Goal: Task Accomplishment & Management: Use online tool/utility

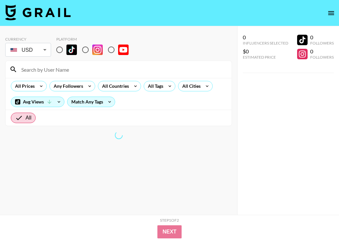
click at [328, 15] on icon "open drawer" at bounding box center [331, 13] width 8 height 8
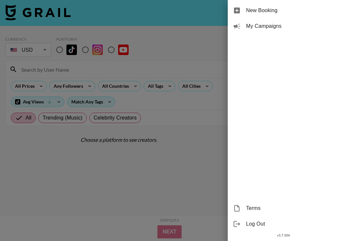
click at [276, 25] on span "My Campaigns" at bounding box center [290, 26] width 88 height 8
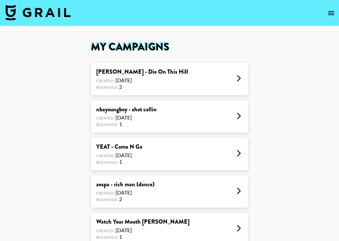
click at [191, 78] on div "Sienna Spiro - Die On This Hill Created: Oct 09, 2025 Bookings: 2" at bounding box center [169, 79] width 157 height 32
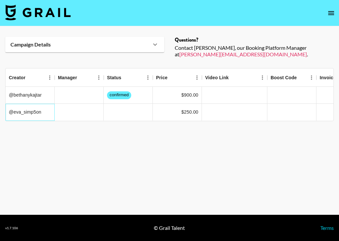
click at [29, 107] on div "@eva_simp5on" at bounding box center [30, 112] width 49 height 17
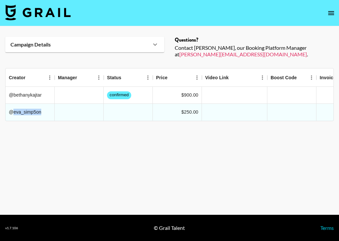
click at [46, 9] on img at bounding box center [37, 13] width 65 height 16
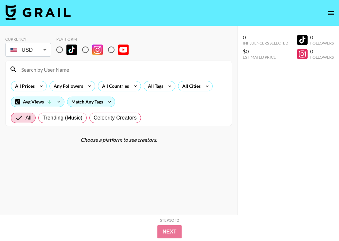
click at [59, 50] on input "radio" at bounding box center [60, 50] width 14 height 14
radio input "true"
click at [62, 48] on input "radio" at bounding box center [60, 50] width 14 height 14
click at [60, 51] on input "radio" at bounding box center [60, 50] width 14 height 14
click at [61, 47] on input "radio" at bounding box center [60, 50] width 14 height 14
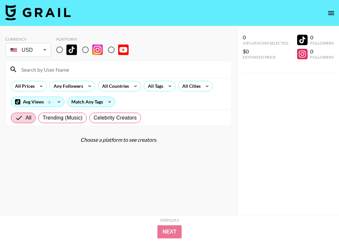
radio input "true"
click at [59, 51] on input "radio" at bounding box center [60, 50] width 14 height 14
radio input "true"
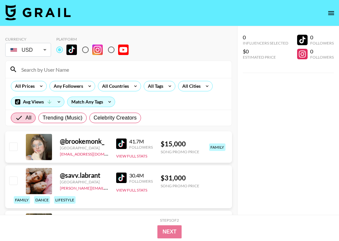
click at [59, 70] on input at bounding box center [122, 69] width 210 height 10
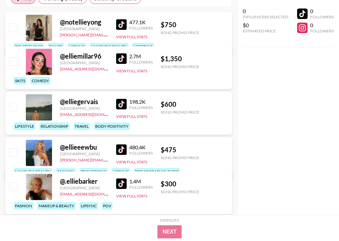
scroll to position [172, 0]
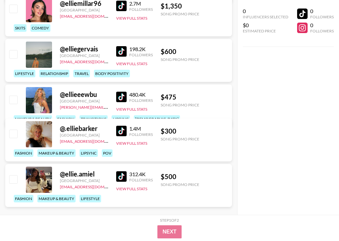
type input "ellie"
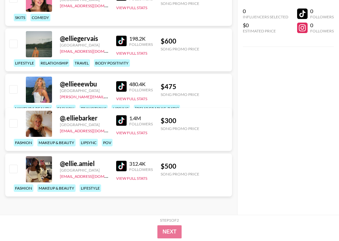
click at [16, 125] on input "checkbox" at bounding box center [13, 123] width 8 height 8
checkbox input "true"
